Goal: Task Accomplishment & Management: Manage account settings

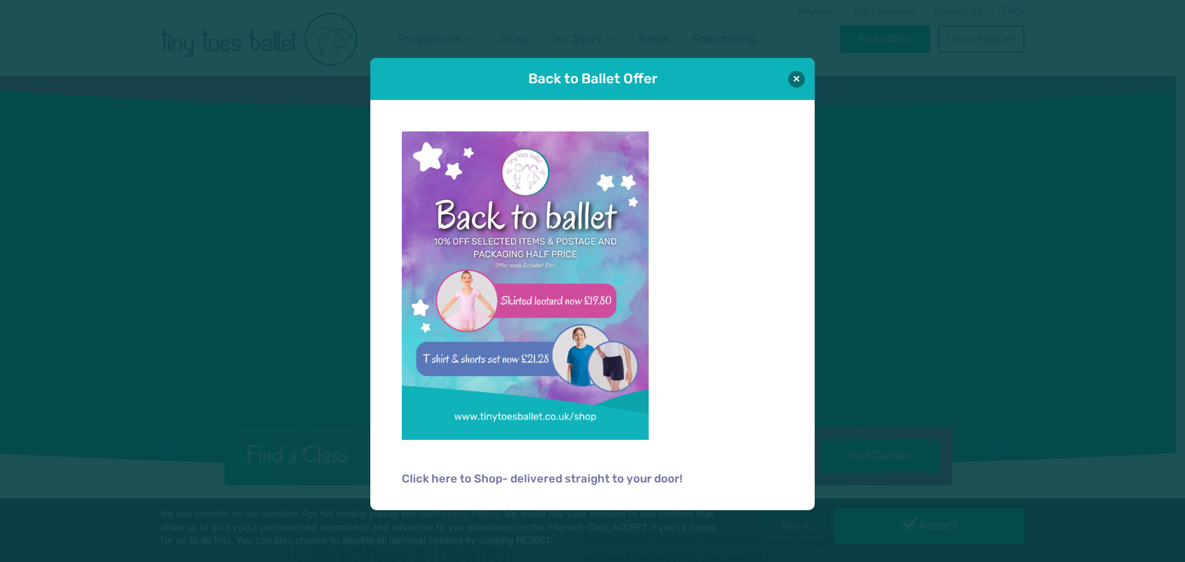
click at [800, 77] on button at bounding box center [796, 79] width 17 height 17
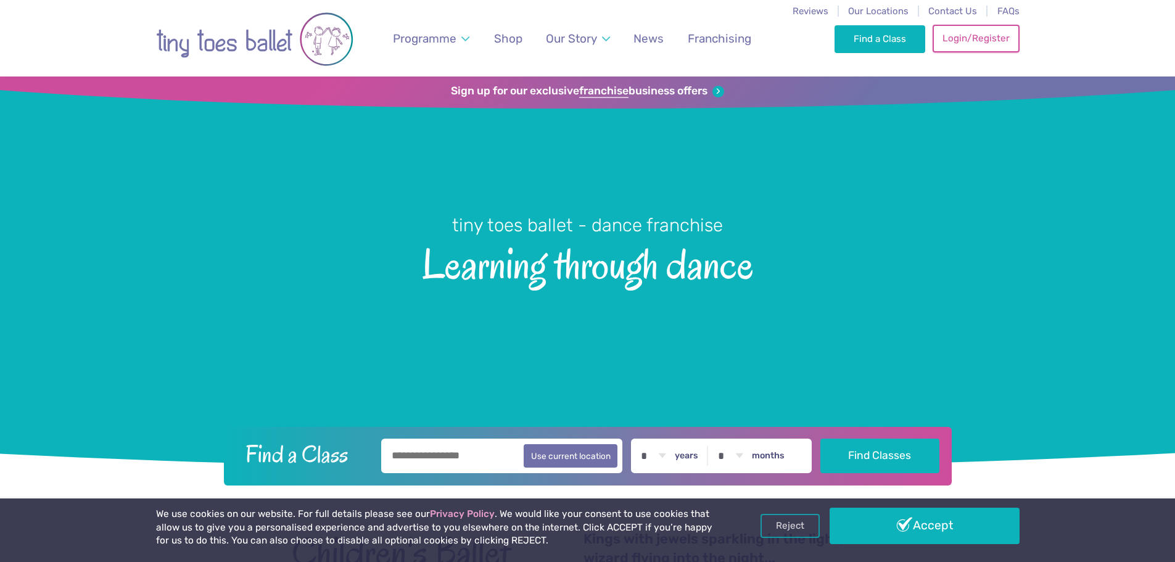
click at [983, 43] on link "Login/Register" at bounding box center [976, 38] width 86 height 27
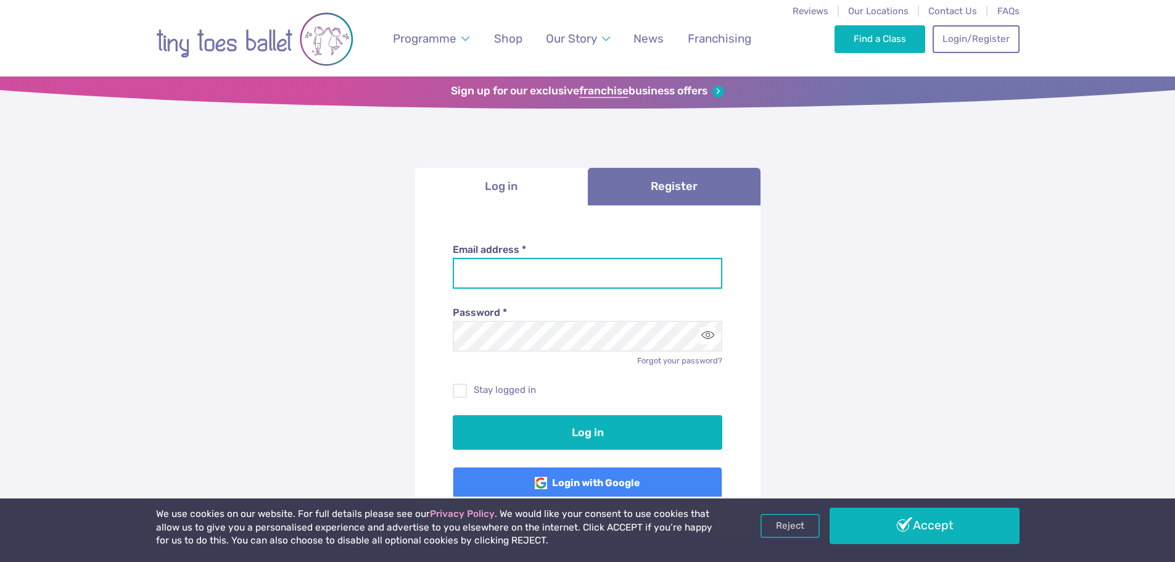
click at [612, 276] on input "Email address *" at bounding box center [588, 273] width 270 height 31
type input "**********"
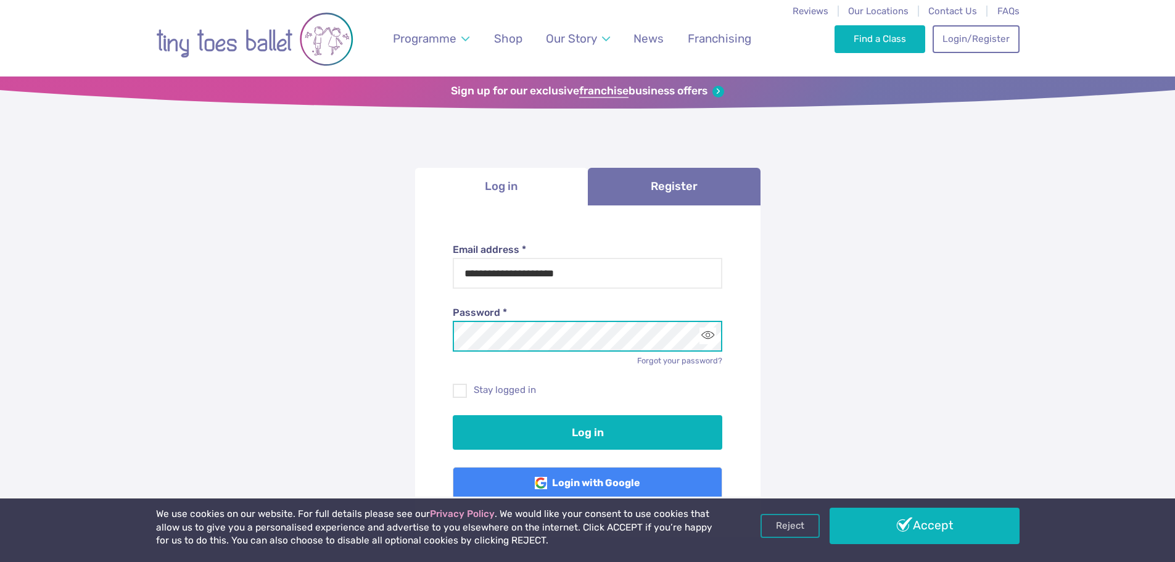
click at [453, 415] on button "Log in" at bounding box center [588, 432] width 270 height 35
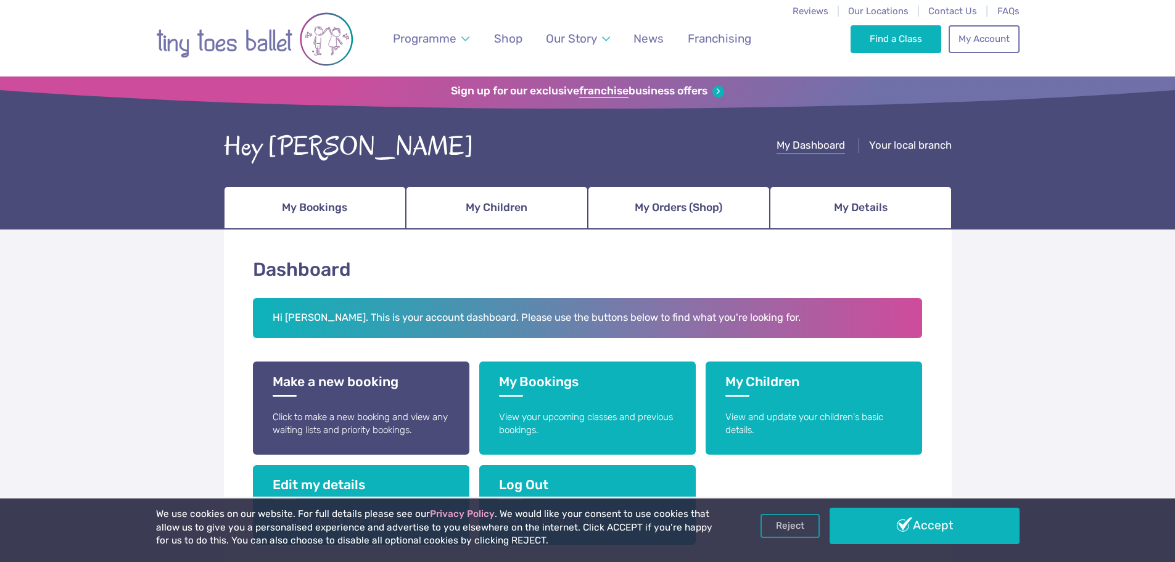
click at [968, 546] on div "We use cookies on our website. For full details please see our Privacy Policy .…" at bounding box center [588, 530] width 864 height 45
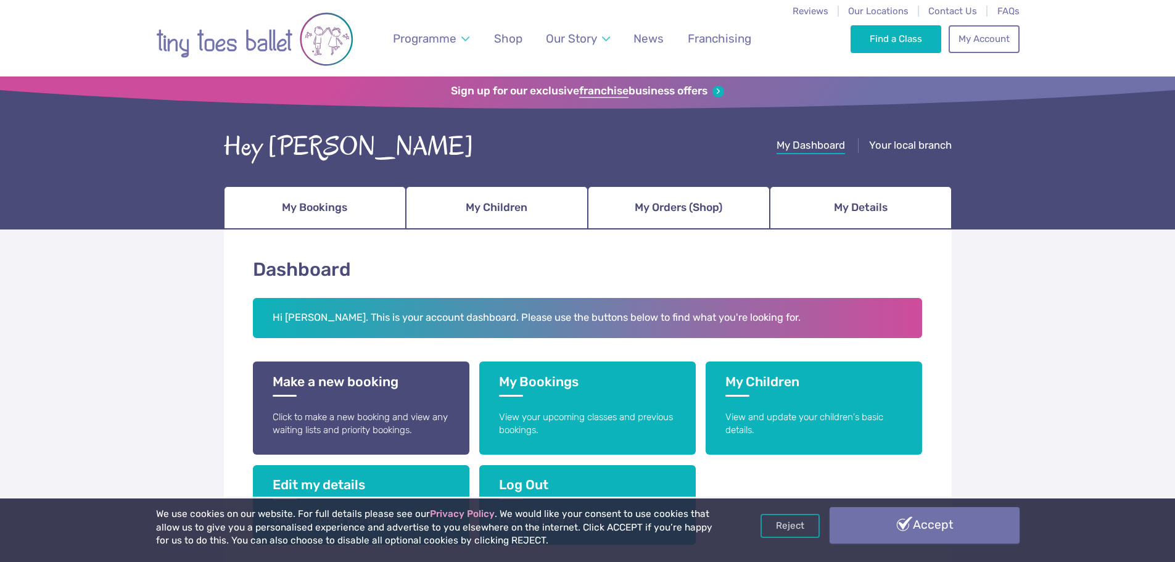
click at [958, 531] on link "Accept" at bounding box center [925, 525] width 190 height 36
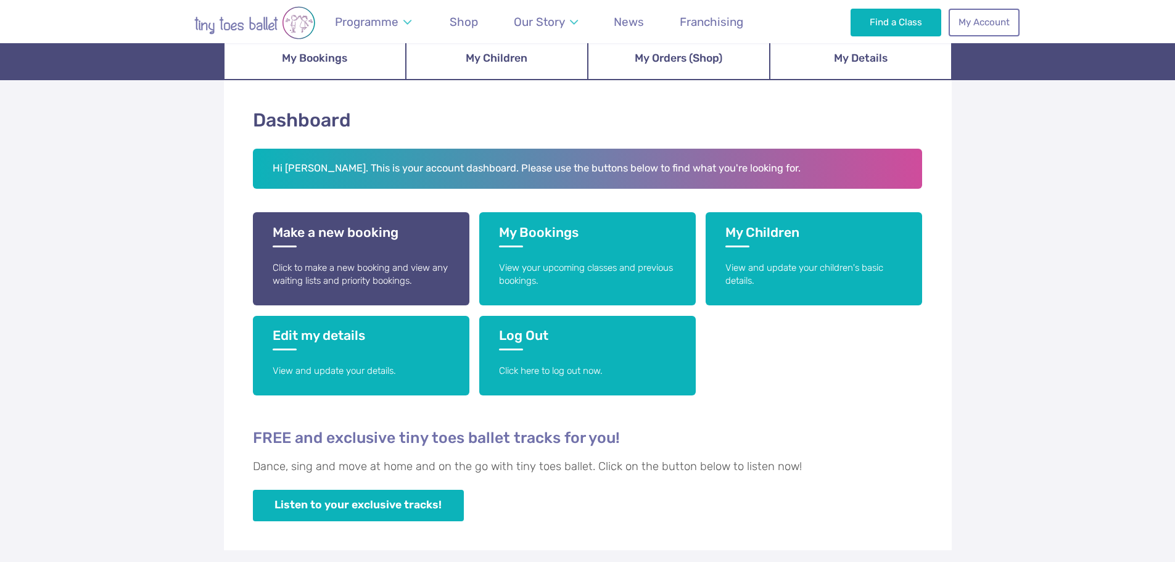
scroll to position [123, 0]
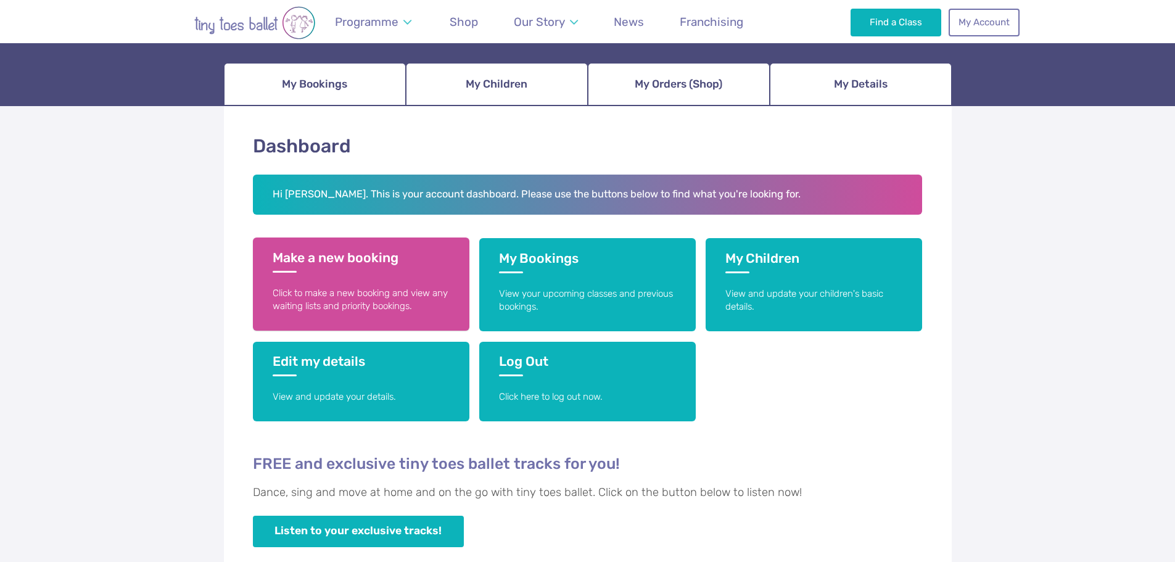
click at [380, 311] on p "Click to make a new booking and view any waiting lists and priority bookings." at bounding box center [361, 300] width 177 height 27
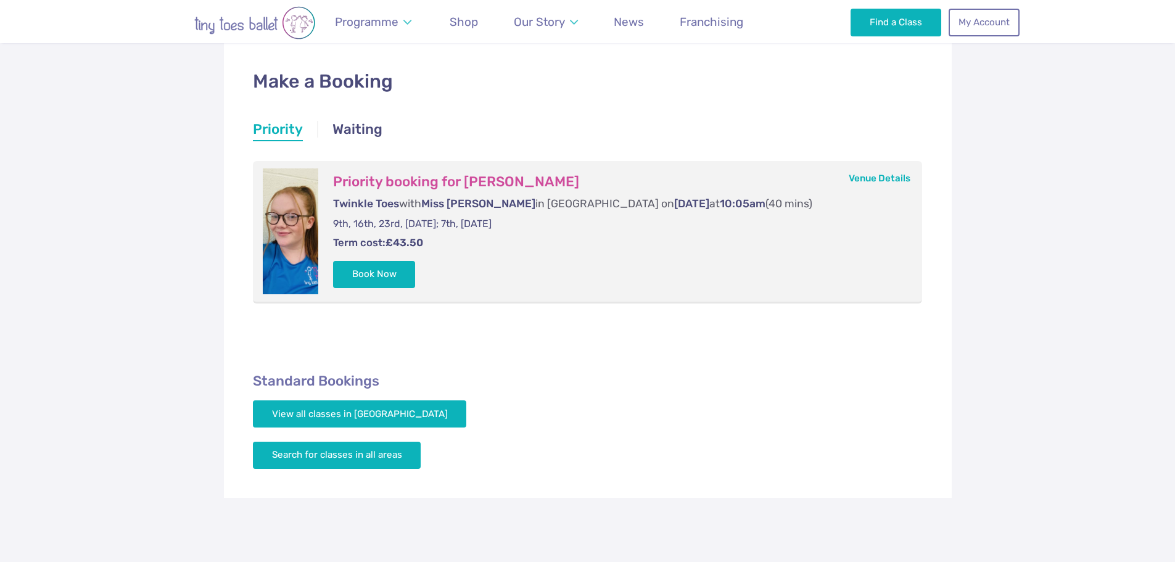
scroll to position [123, 0]
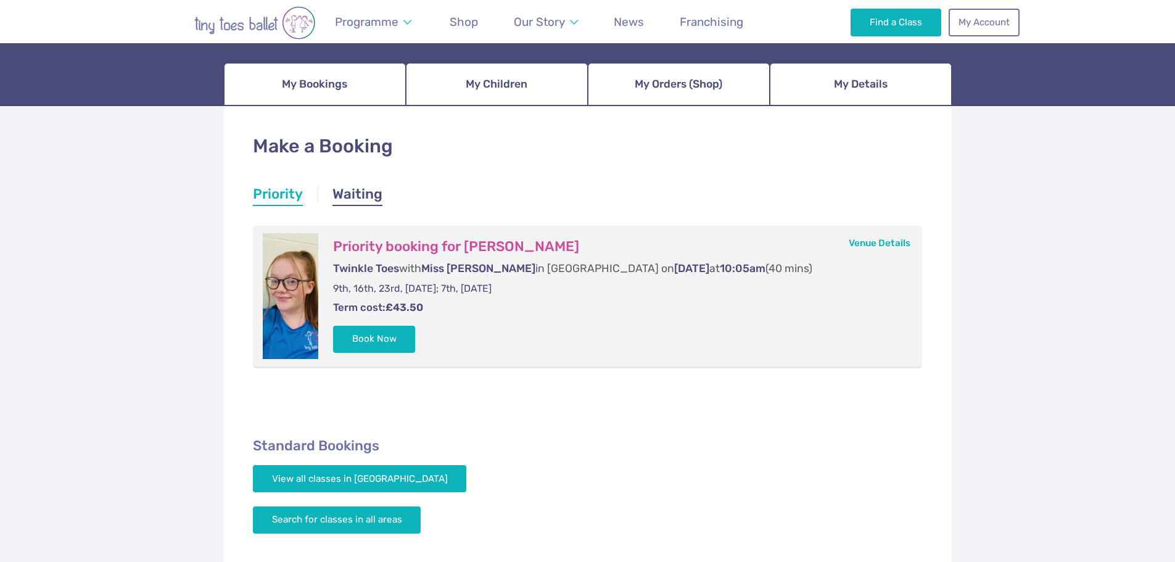
click at [355, 189] on link "Waiting" at bounding box center [358, 195] width 50 height 22
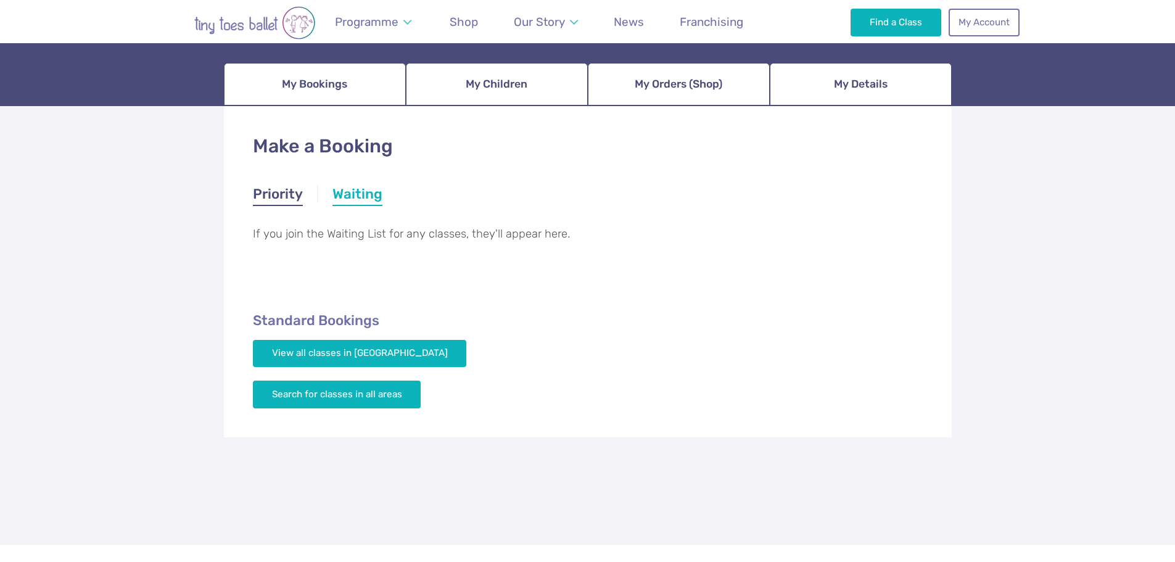
click at [263, 194] on link "Priority" at bounding box center [278, 195] width 50 height 22
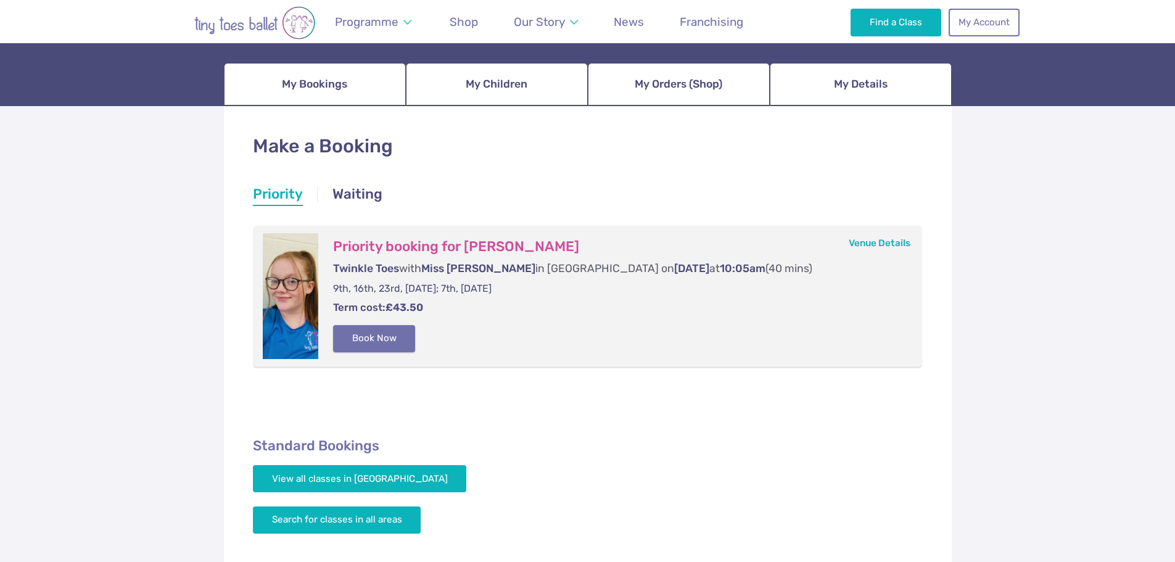
click at [397, 339] on button "Book Now" at bounding box center [374, 338] width 83 height 27
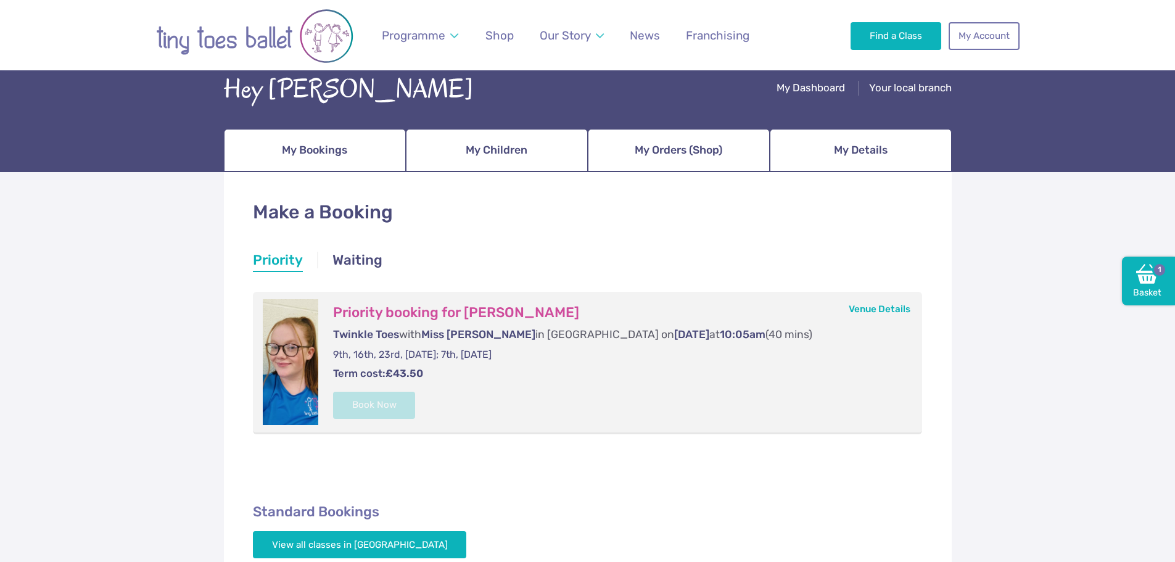
scroll to position [0, 0]
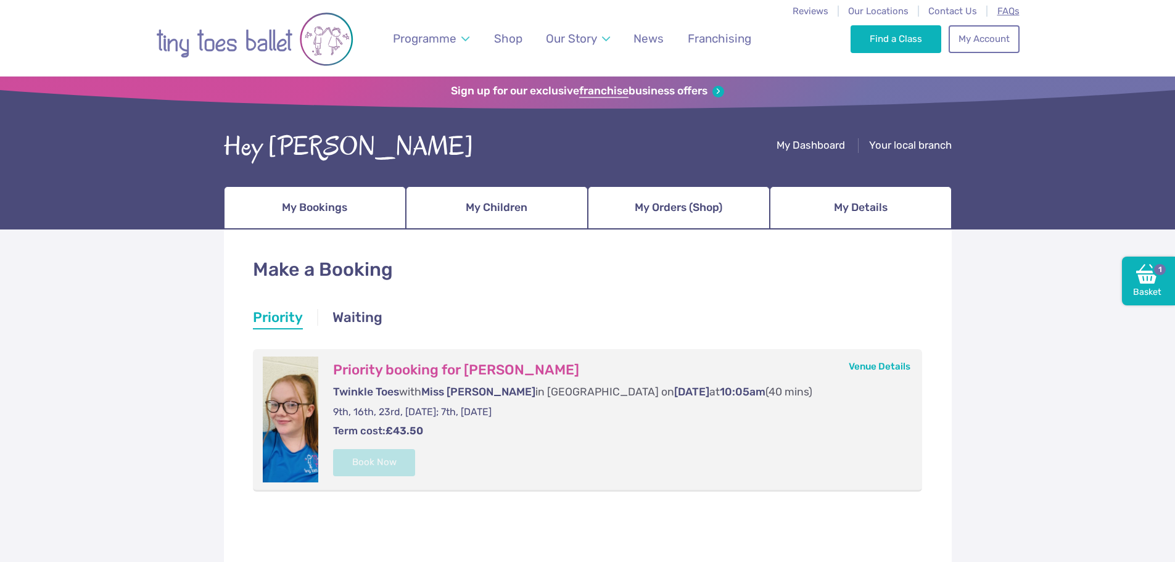
click at [1007, 10] on span "FAQs" at bounding box center [1009, 11] width 22 height 11
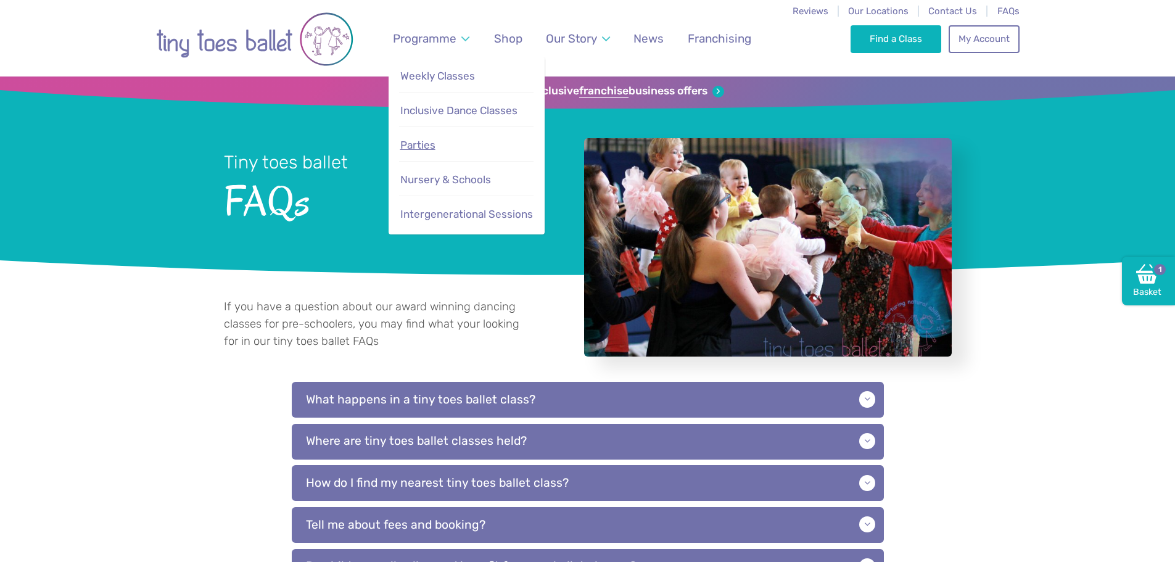
click at [436, 142] on link "Parties" at bounding box center [466, 145] width 134 height 27
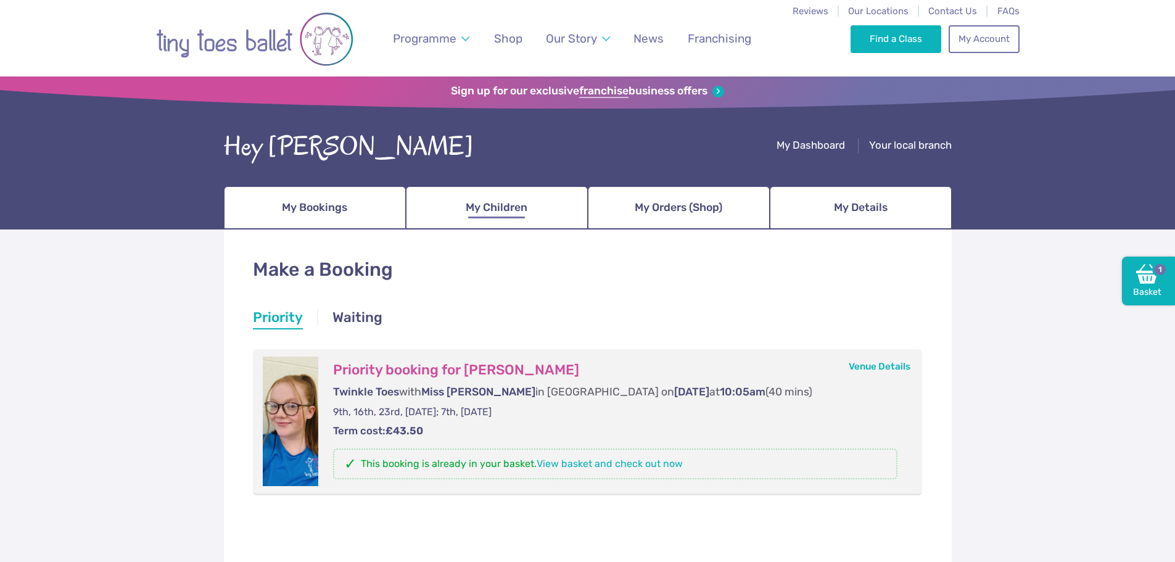
click at [495, 187] on link "My Children" at bounding box center [497, 207] width 182 height 43
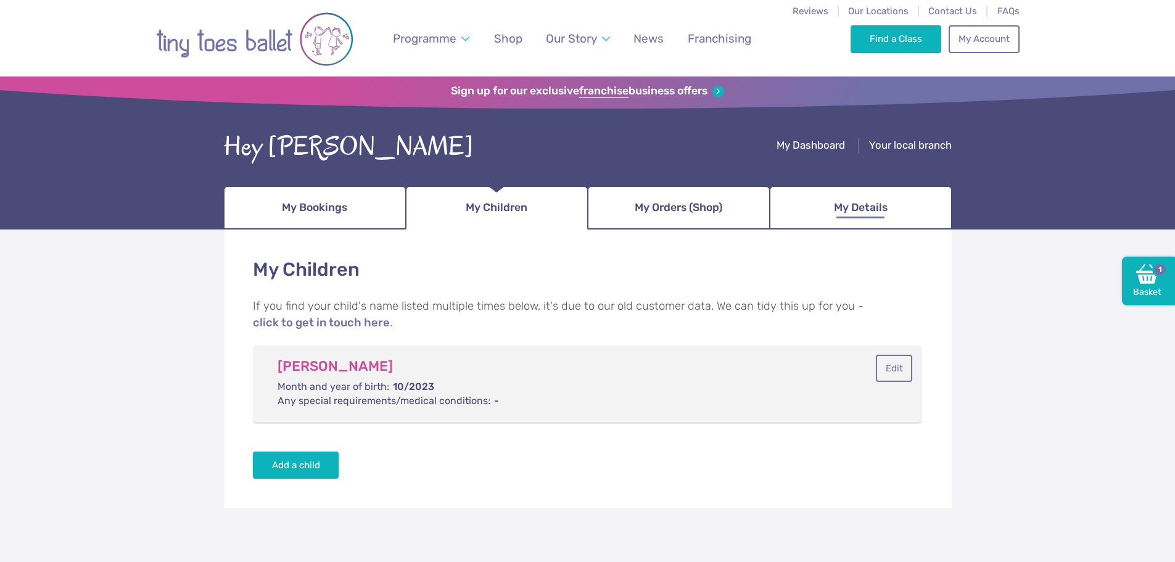
click at [856, 222] on link "My Details" at bounding box center [861, 207] width 182 height 43
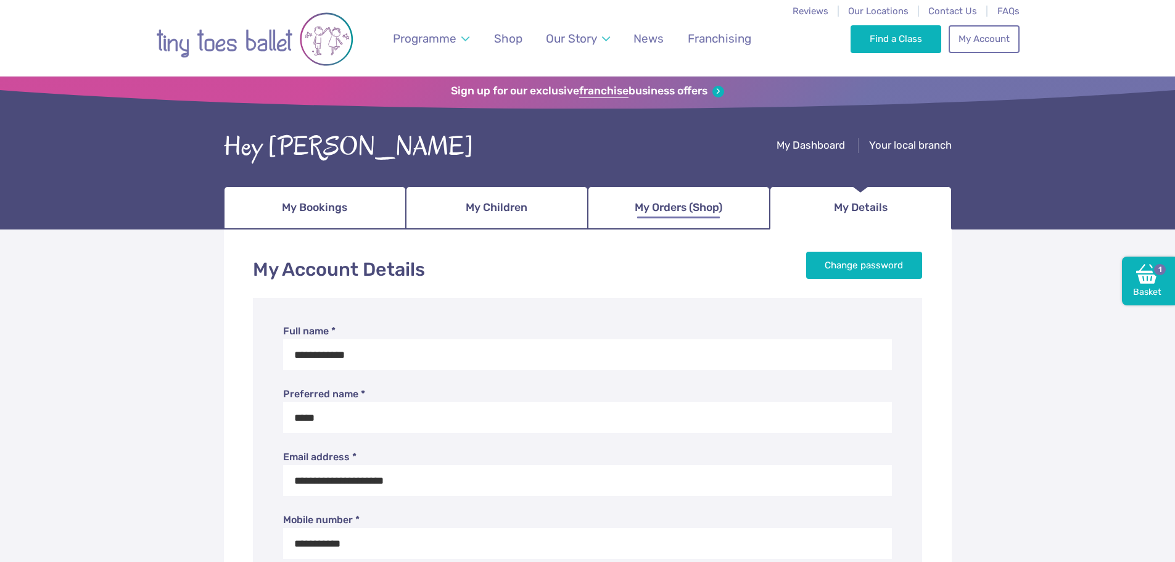
click at [711, 209] on span "My Orders (Shop)" at bounding box center [679, 208] width 88 height 22
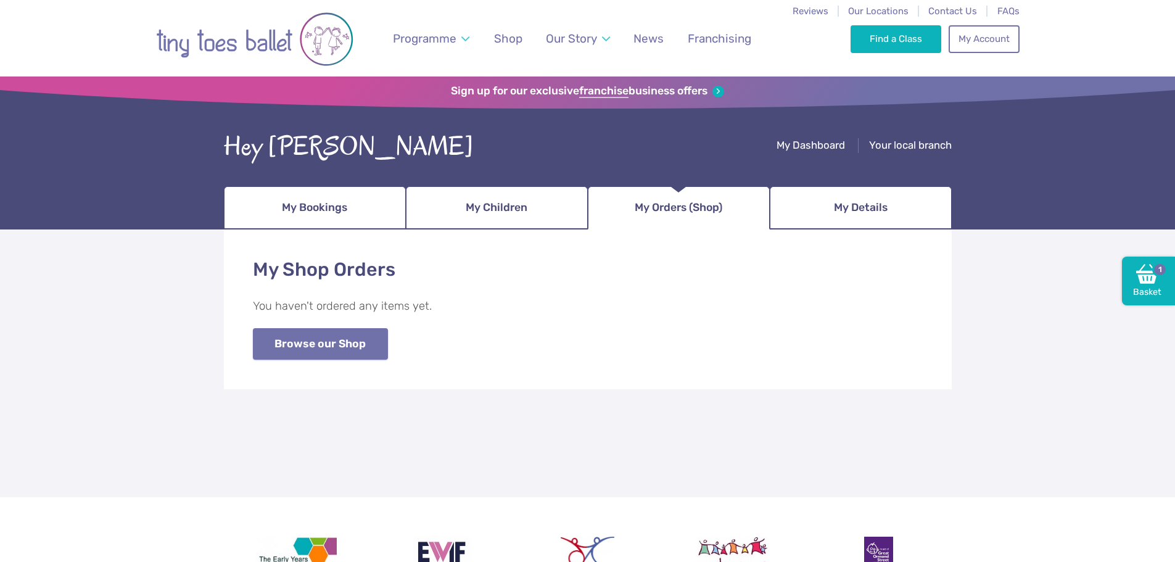
click at [344, 343] on link "Browse our Shop" at bounding box center [320, 343] width 135 height 31
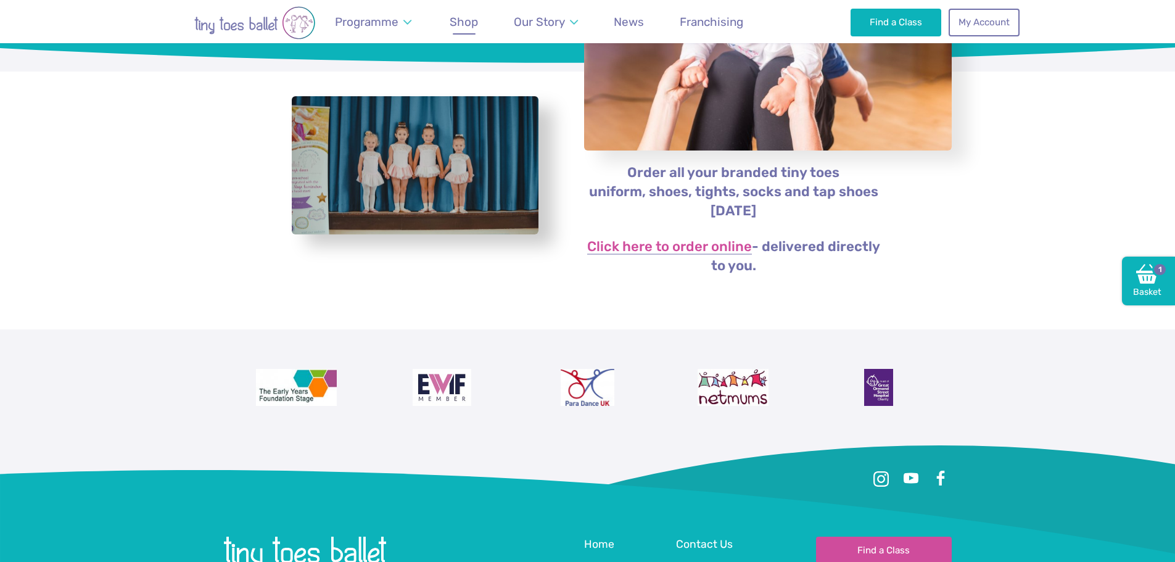
scroll to position [247, 0]
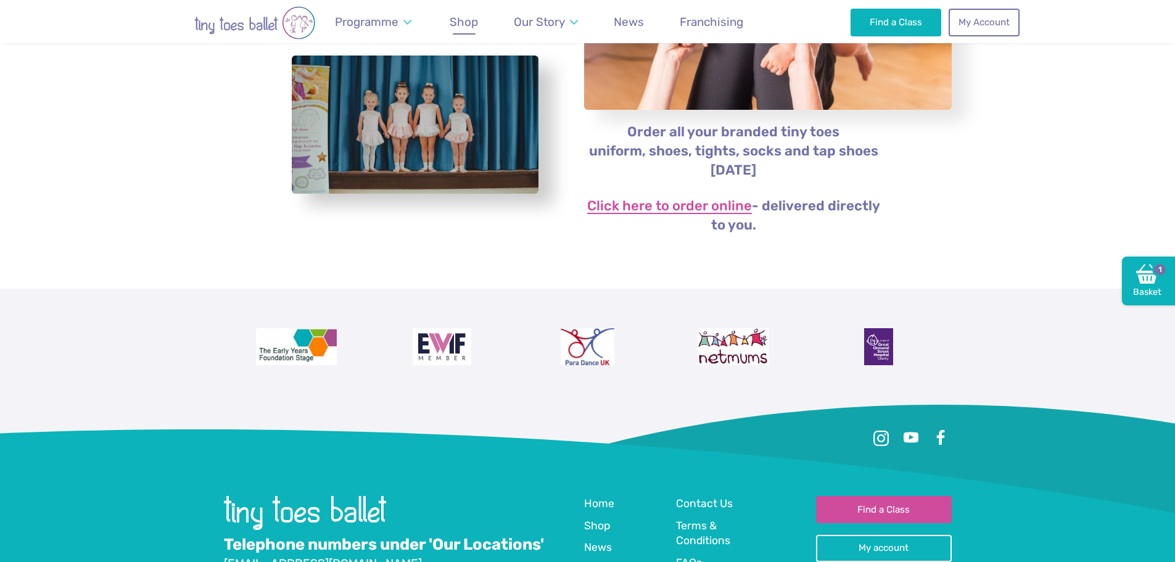
click at [658, 202] on link "Click here to order online" at bounding box center [669, 206] width 165 height 15
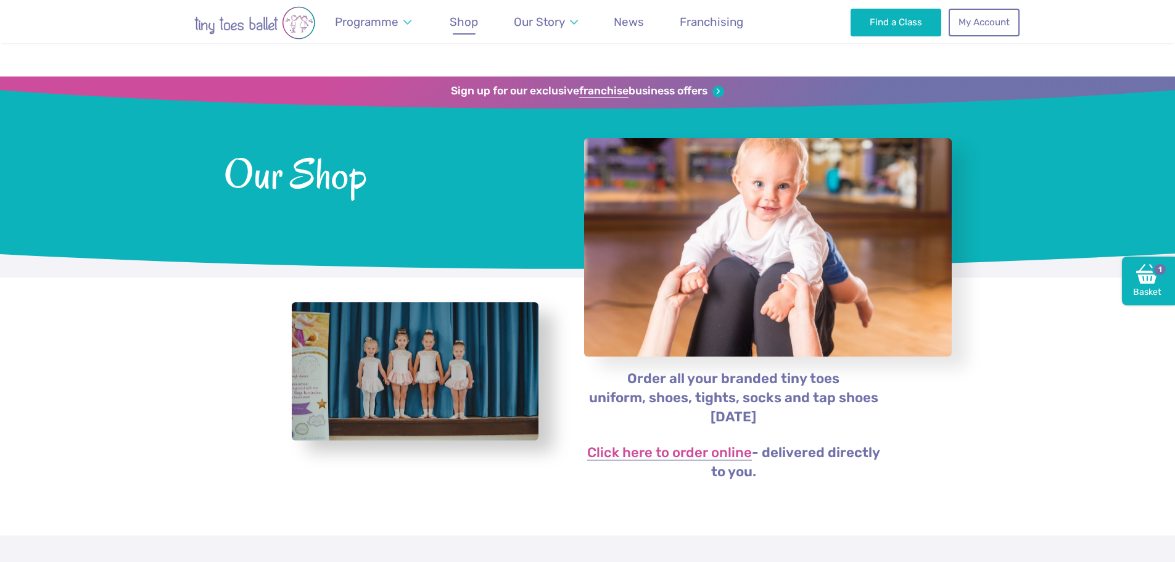
scroll to position [247, 0]
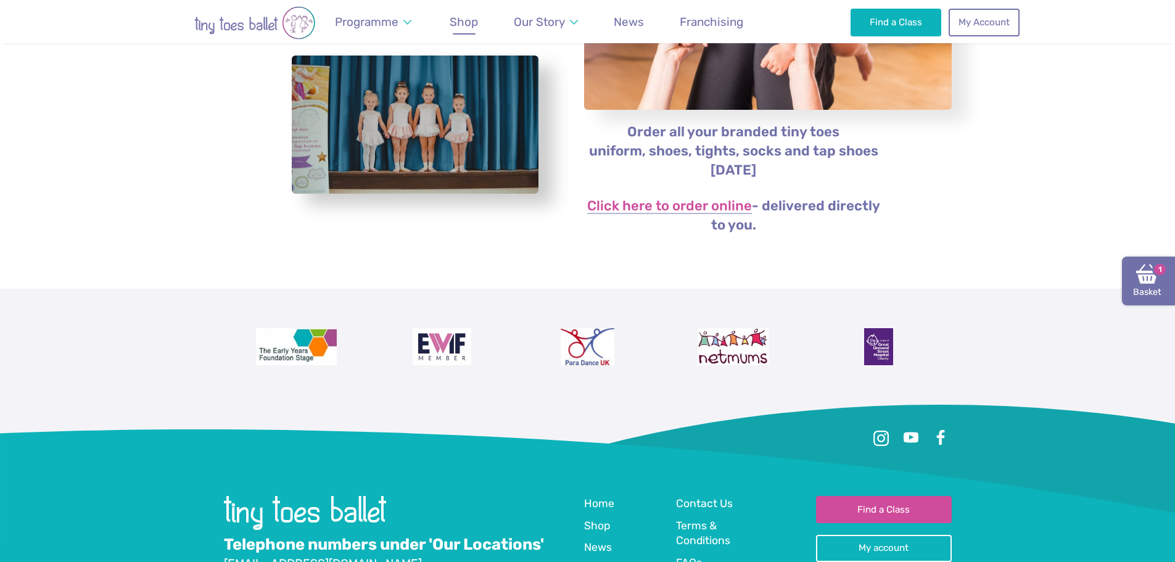
click at [1165, 288] on link "Basket 1" at bounding box center [1148, 281] width 53 height 49
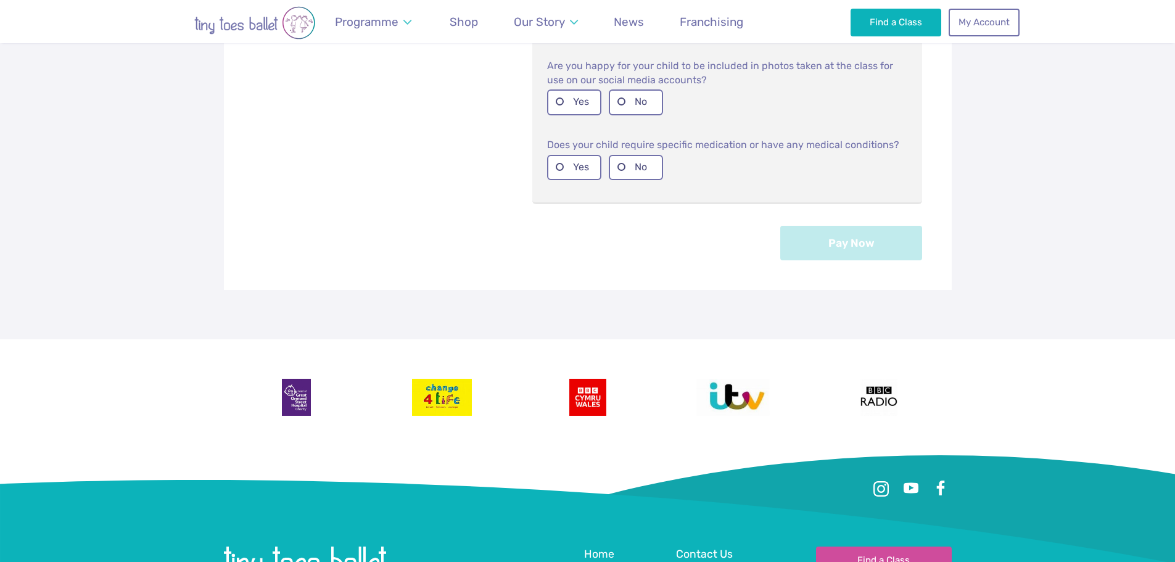
scroll to position [780, 0]
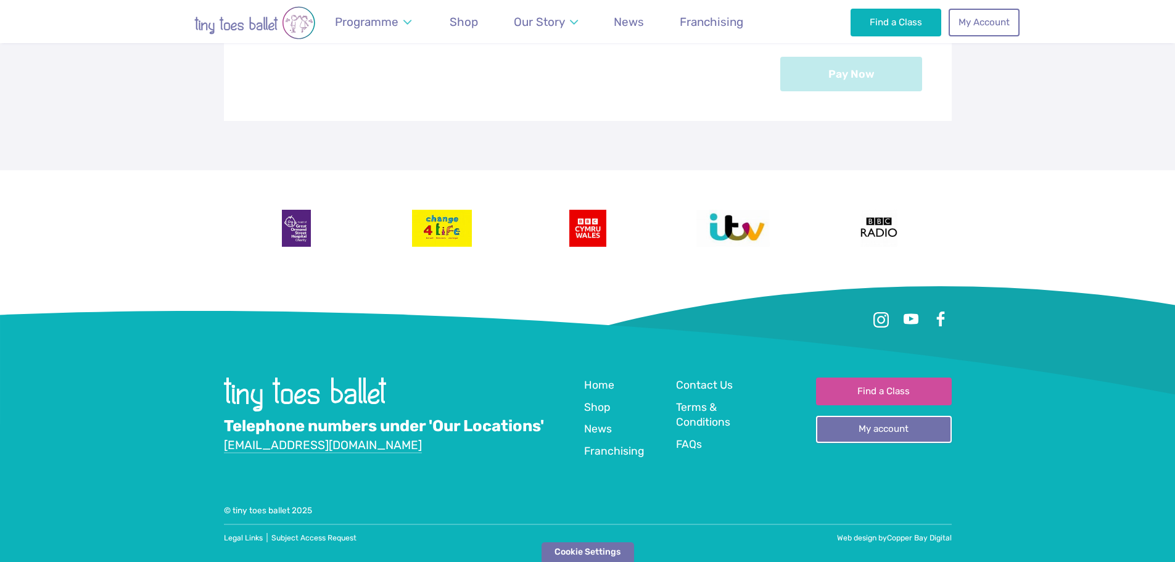
click at [888, 433] on link "My account" at bounding box center [884, 429] width 136 height 27
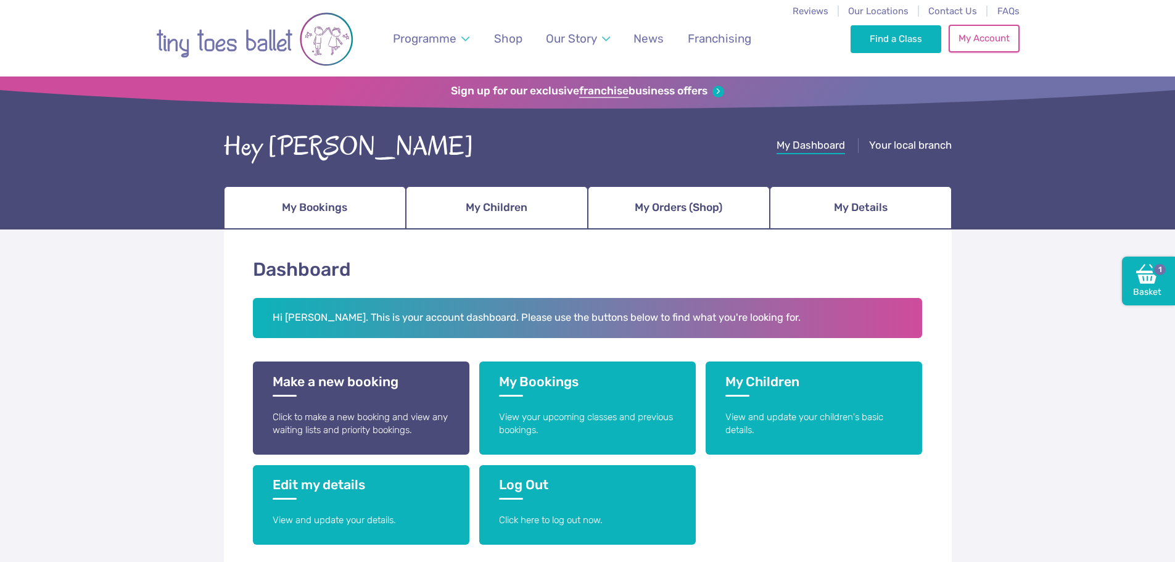
click at [1006, 36] on link "My Account" at bounding box center [984, 38] width 70 height 27
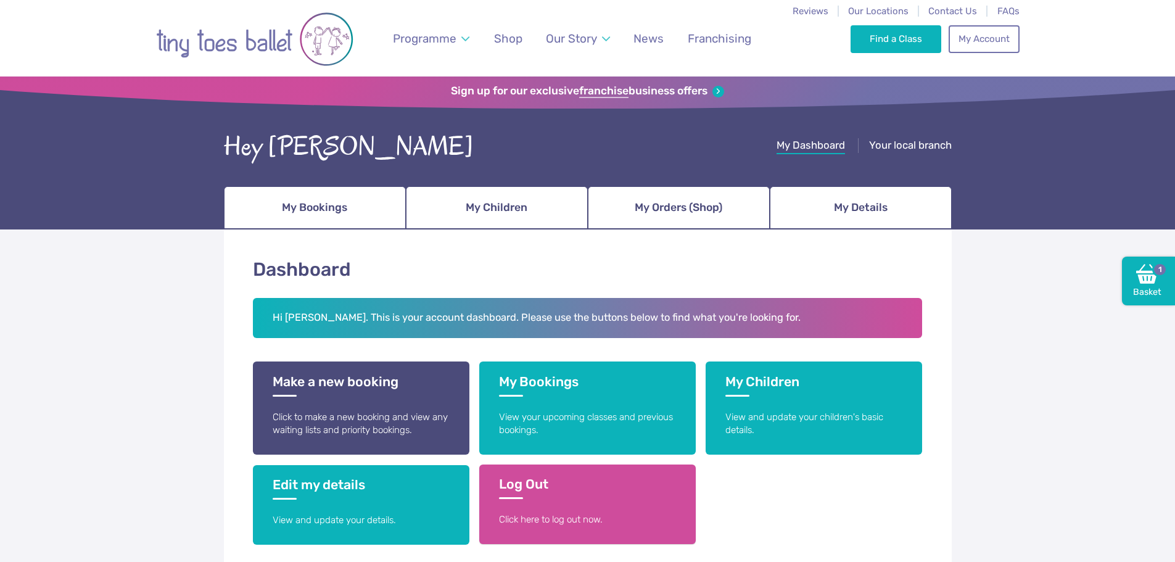
click at [593, 513] on p "Click here to log out now." at bounding box center [587, 519] width 177 height 13
